Goal: Information Seeking & Learning: Learn about a topic

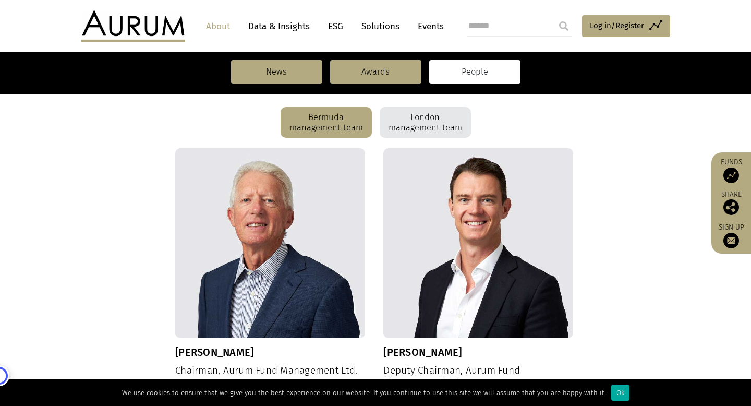
scroll to position [263, 0]
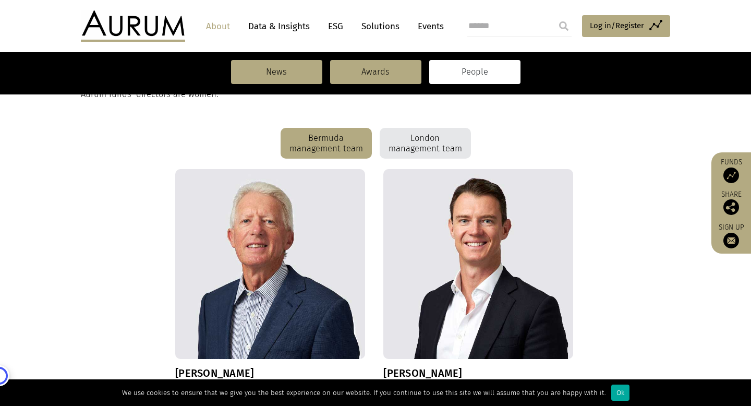
click at [433, 149] on div "London management team" at bounding box center [425, 143] width 91 height 31
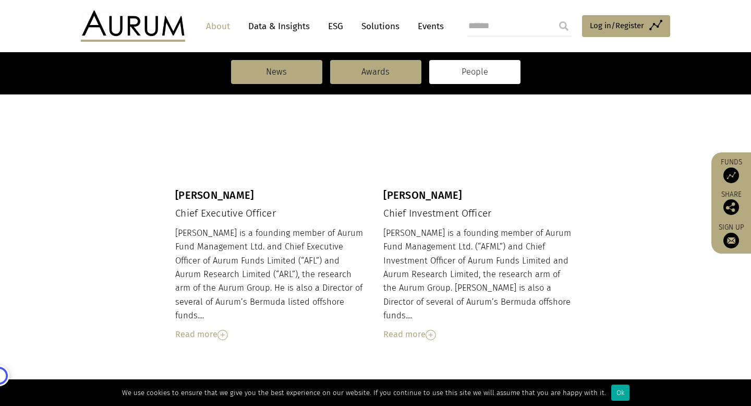
scroll to position [440, 0]
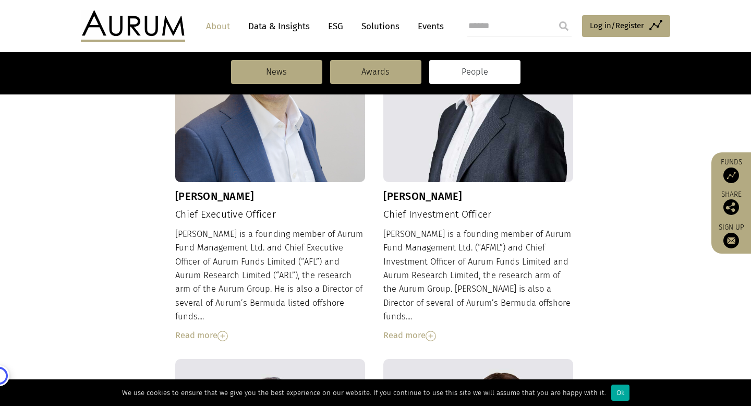
click at [196, 329] on div "Read more" at bounding box center [270, 336] width 190 height 14
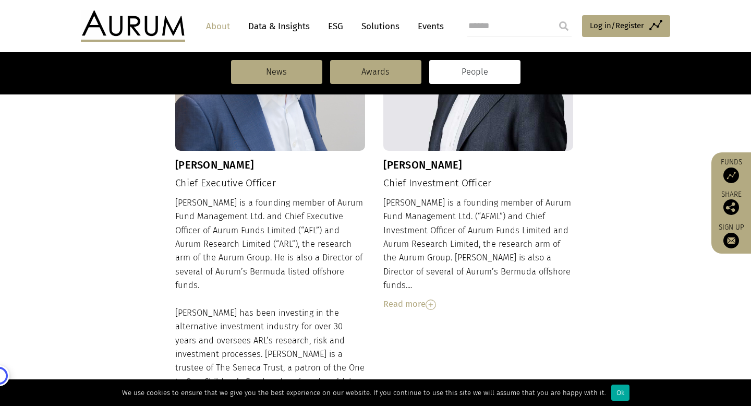
scroll to position [476, 0]
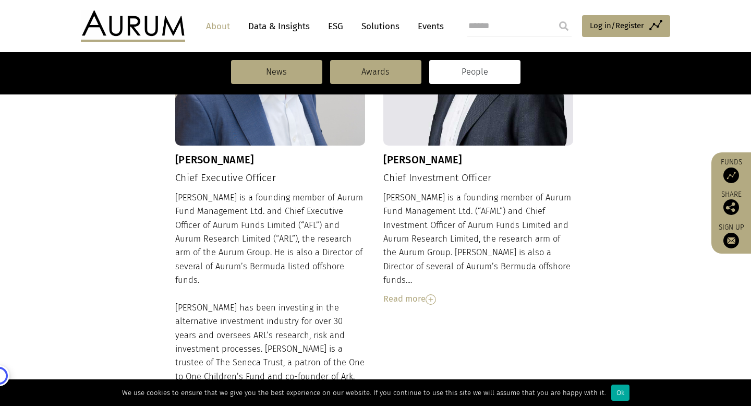
click at [409, 292] on div "Read more" at bounding box center [478, 299] width 190 height 14
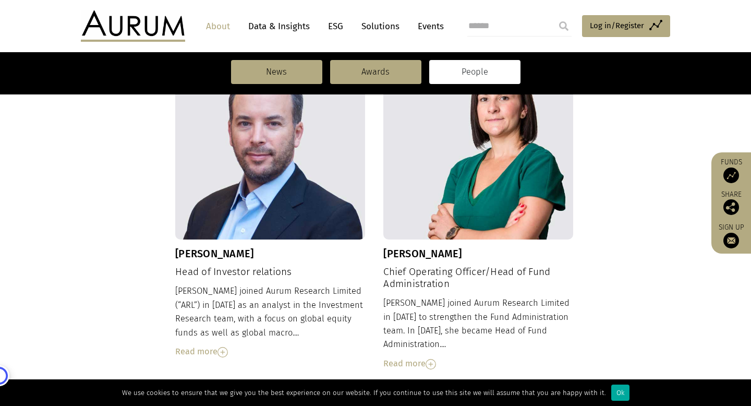
scroll to position [943, 0]
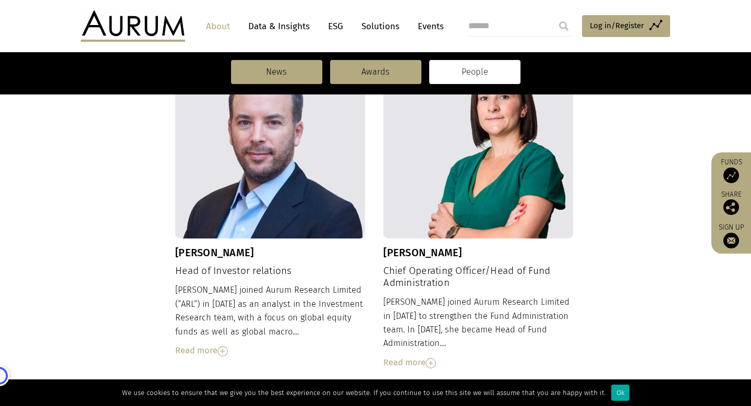
click at [216, 344] on div "Read more" at bounding box center [270, 351] width 190 height 14
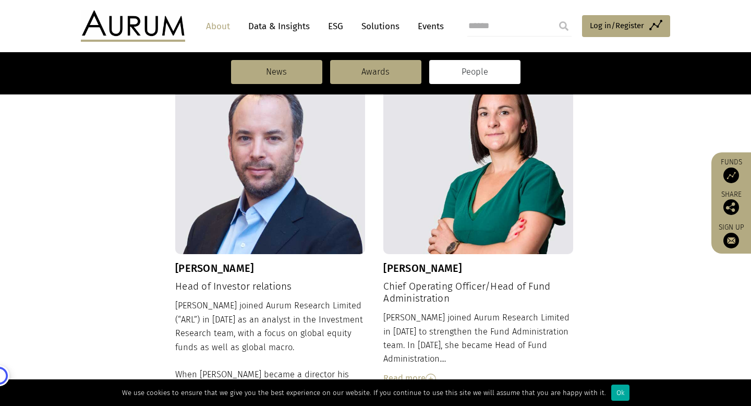
scroll to position [926, 0]
click at [404, 372] on div "Read more" at bounding box center [478, 379] width 190 height 14
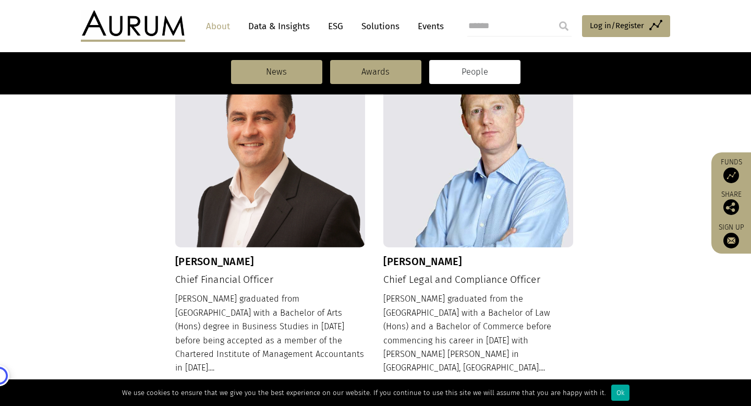
scroll to position [1469, 0]
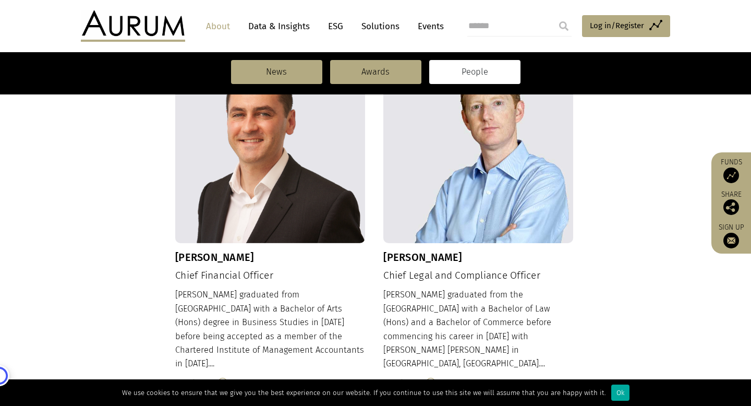
click at [218, 376] on div "Read more" at bounding box center [270, 383] width 190 height 14
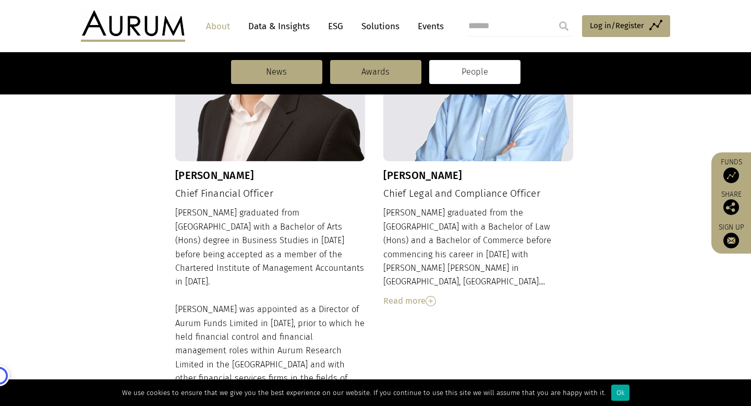
scroll to position [1553, 0]
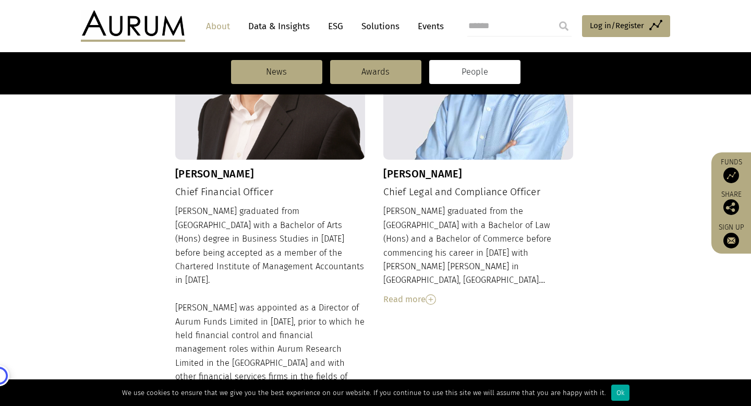
click at [394, 293] on div "Read more" at bounding box center [478, 300] width 190 height 14
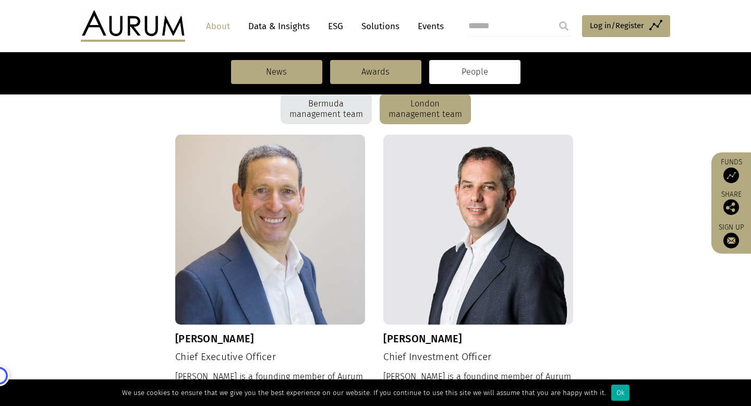
scroll to position [300, 0]
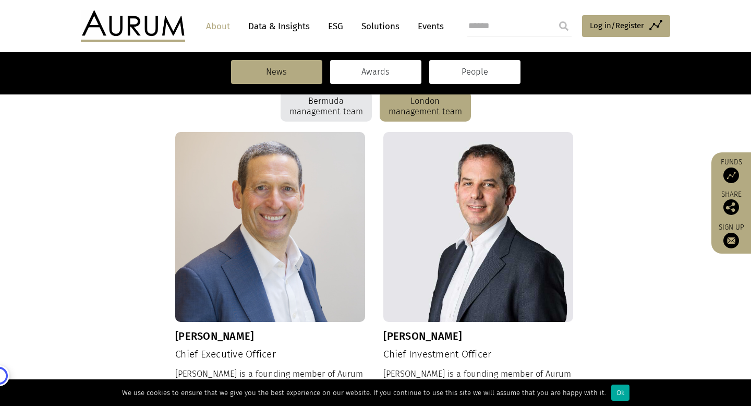
click at [395, 69] on link "Awards" at bounding box center [375, 72] width 91 height 24
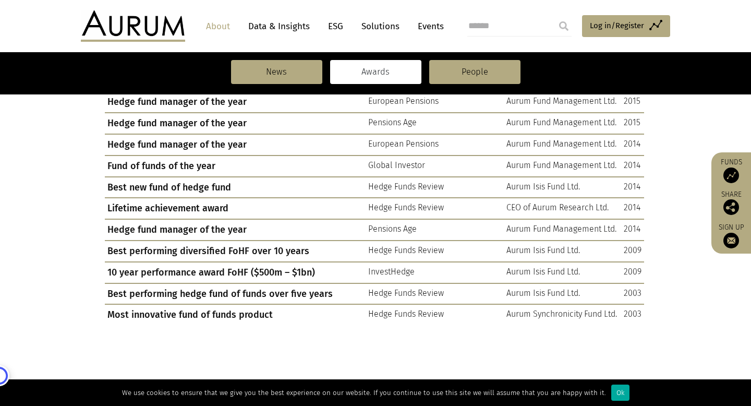
scroll to position [964, 0]
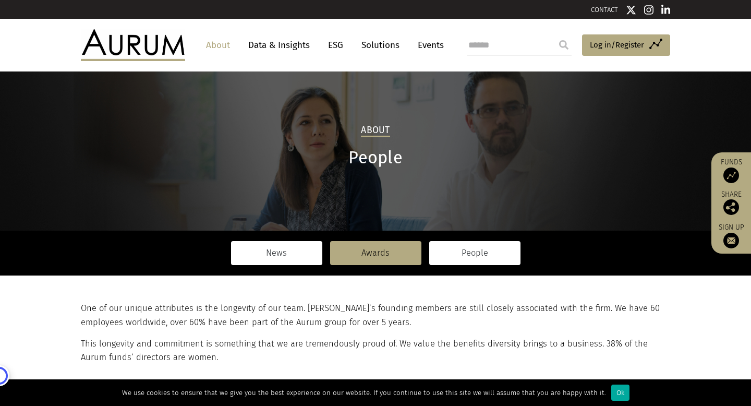
click at [303, 254] on link "News" at bounding box center [276, 253] width 91 height 24
